Goal: Information Seeking & Learning: Learn about a topic

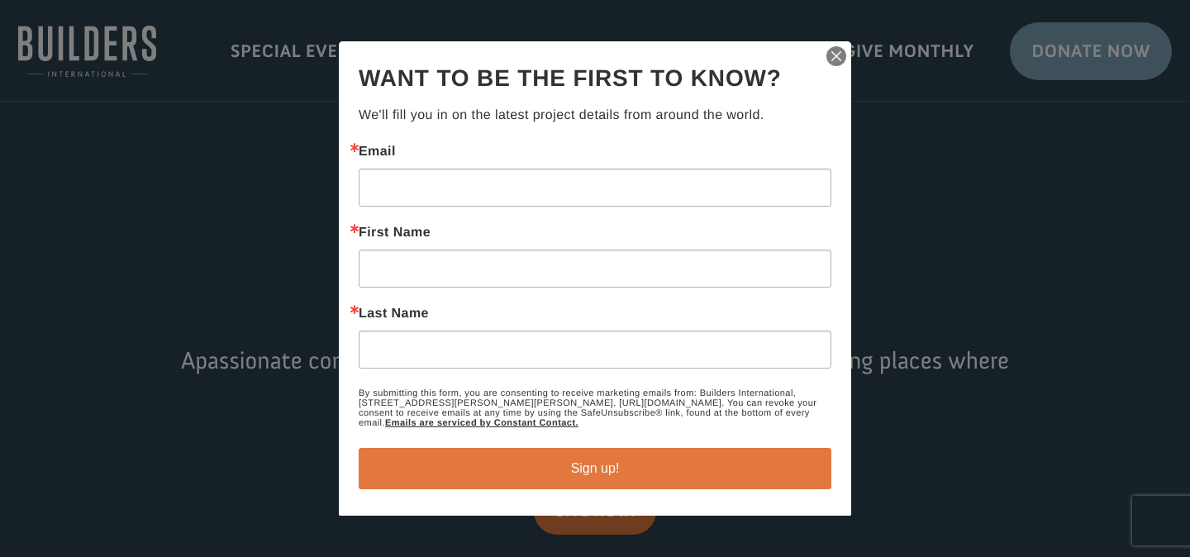
click at [837, 55] on img "button" at bounding box center [836, 56] width 23 height 23
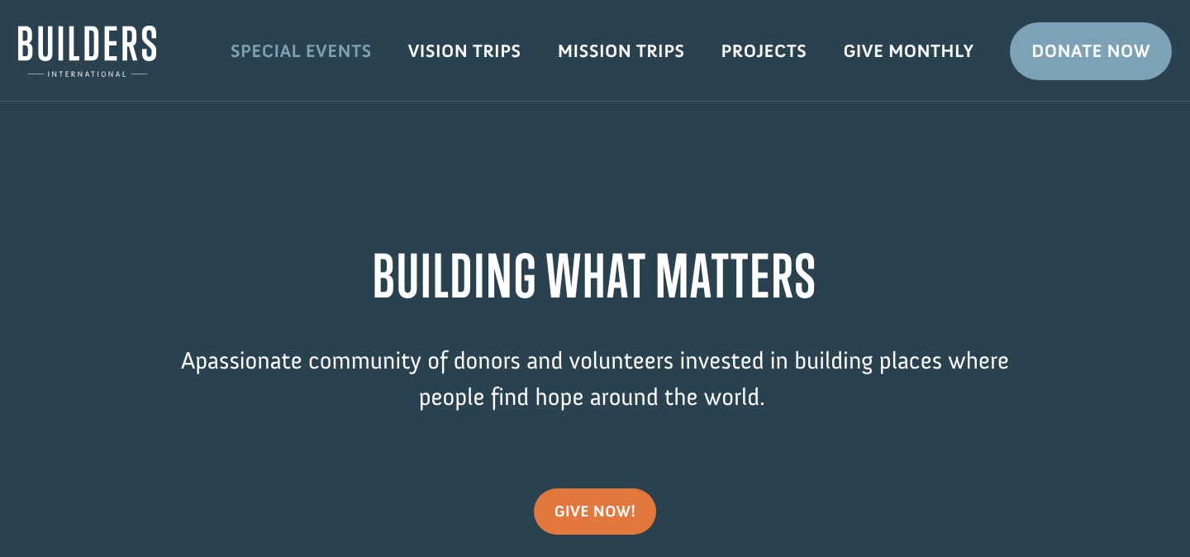
click at [322, 55] on link "Special Events" at bounding box center [301, 51] width 178 height 48
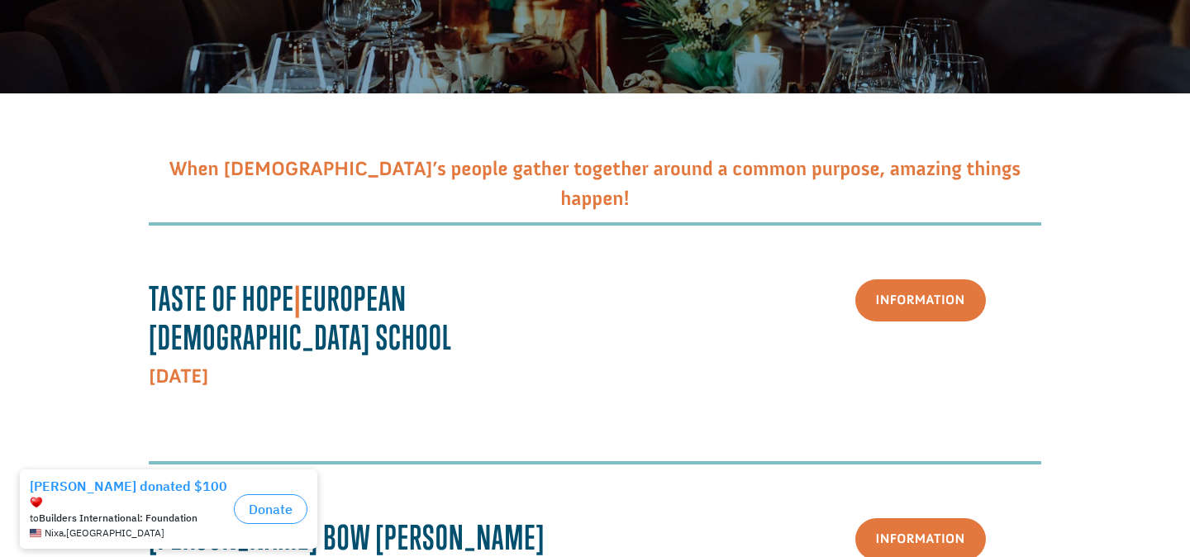
scroll to position [193, 0]
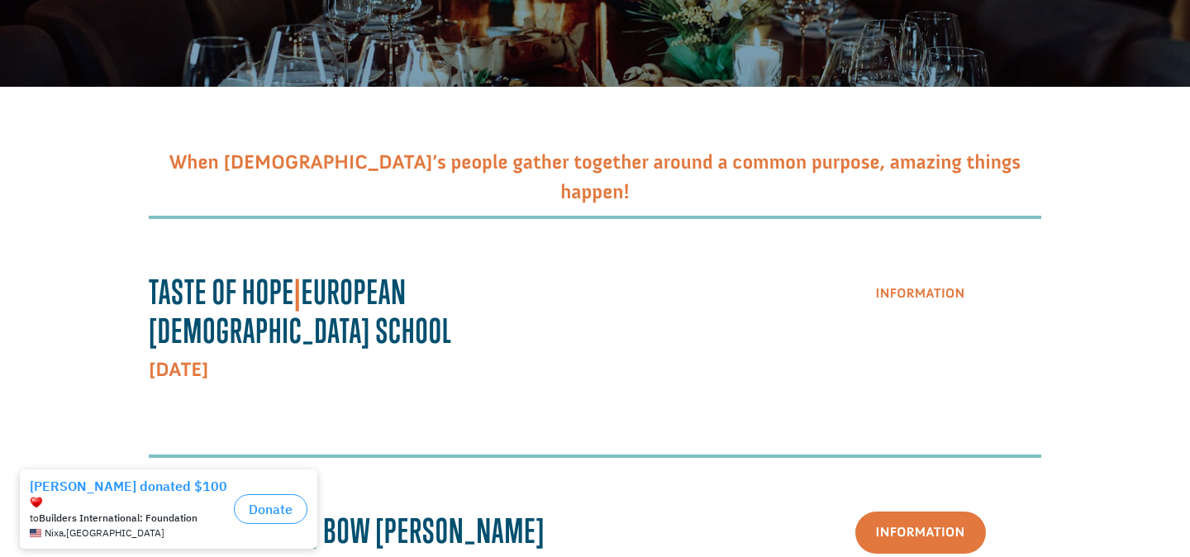
click at [920, 290] on link "Information" at bounding box center [921, 294] width 131 height 42
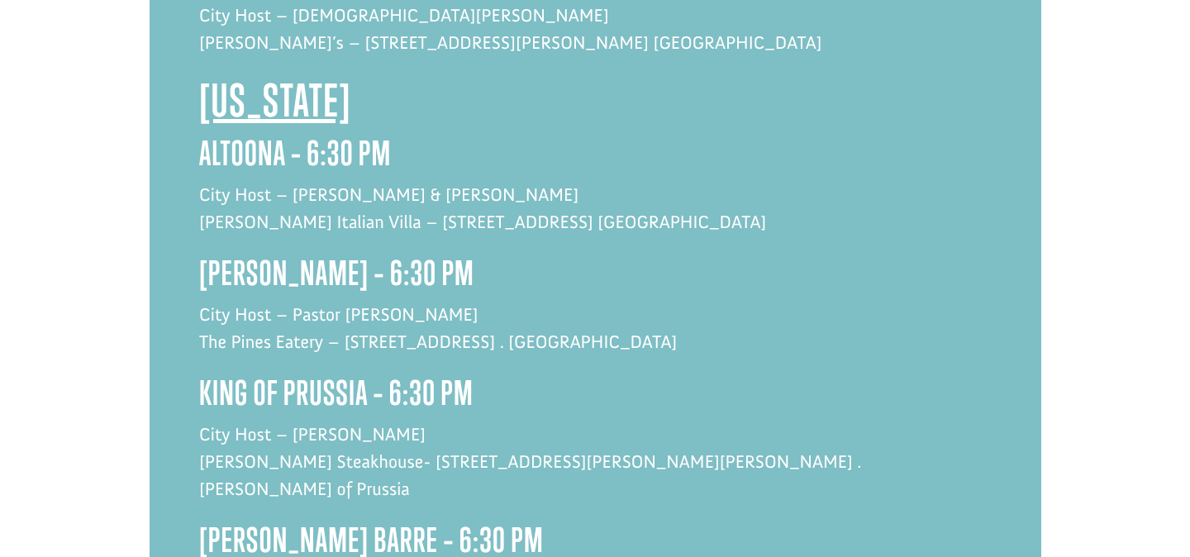
scroll to position [3303, 0]
